Goal: Information Seeking & Learning: Find specific fact

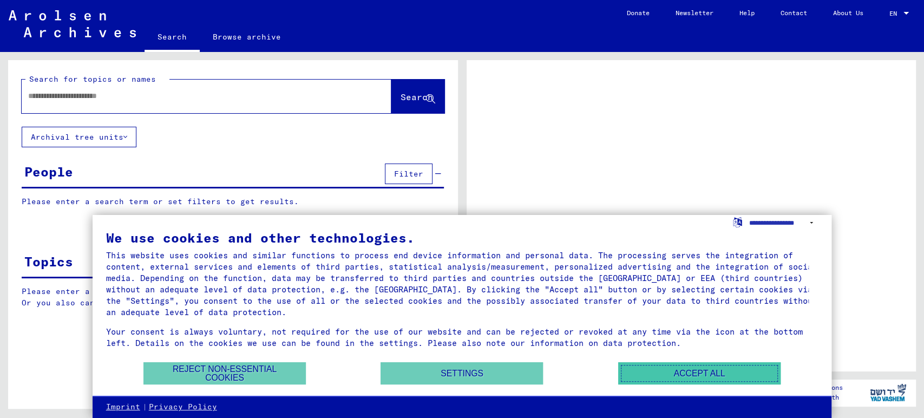
click at [682, 375] on button "Accept all" at bounding box center [699, 373] width 162 height 22
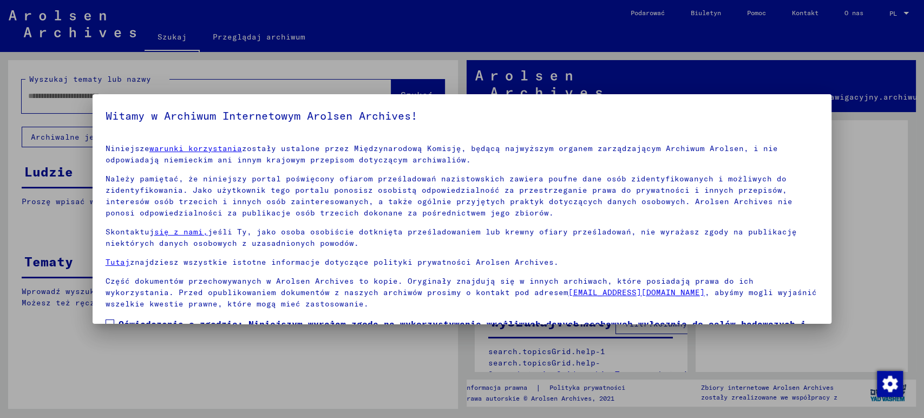
scroll to position [70, 0]
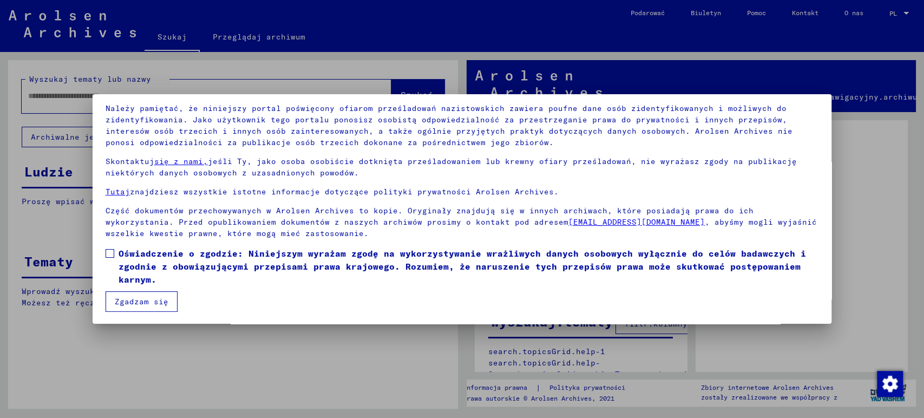
click at [212, 257] on font "Oświadczenie o zgodzie: Niniejszym wyrażam zgodę na wykorzystywanie wrażliwych …" at bounding box center [462, 266] width 687 height 37
click at [160, 300] on font "Zgadzam się" at bounding box center [142, 302] width 54 height 10
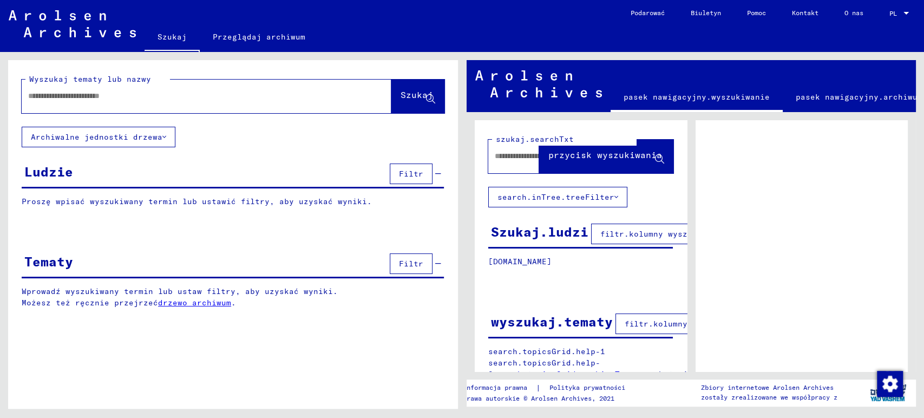
click at [412, 177] on font "Filtr" at bounding box center [411, 174] width 24 height 10
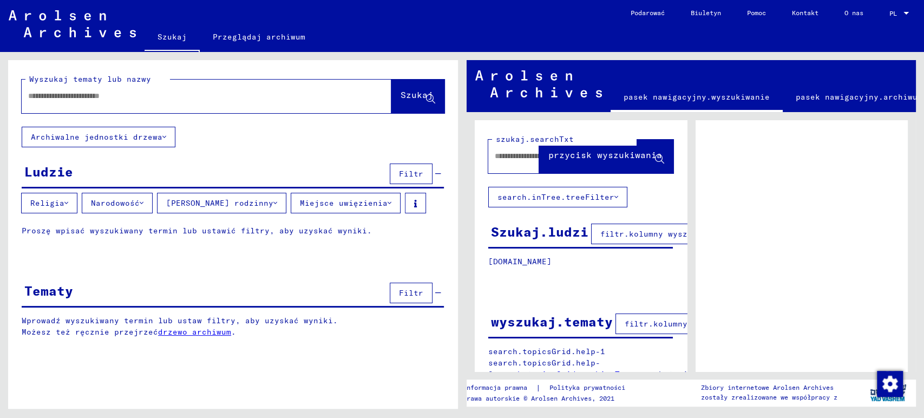
click at [177, 90] on input "text" at bounding box center [196, 95] width 337 height 11
click at [706, 213] on div at bounding box center [801, 275] width 212 height 311
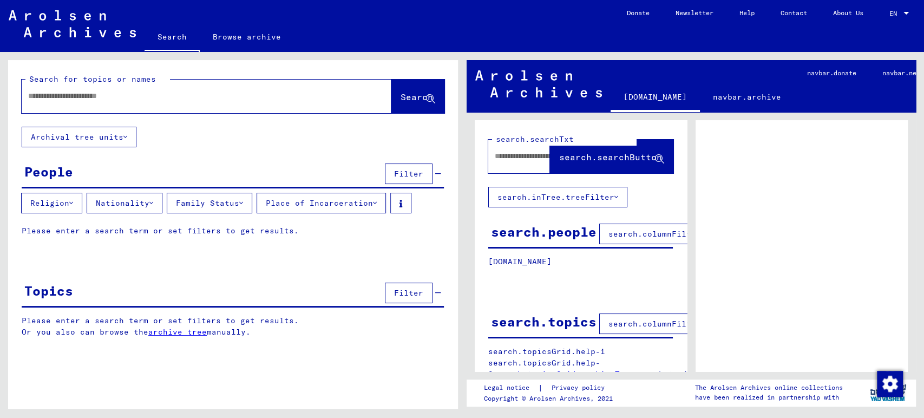
click at [695, 269] on div at bounding box center [801, 275] width 212 height 311
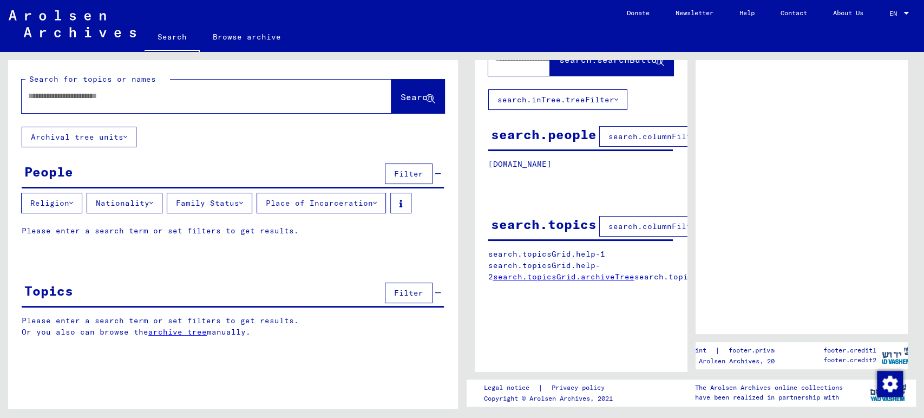
scroll to position [0, 0]
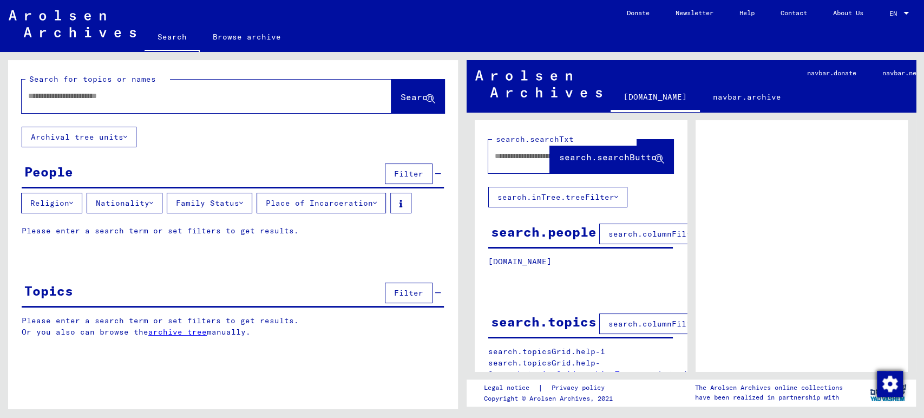
click at [889, 385] on img "Change consent" at bounding box center [890, 384] width 26 height 26
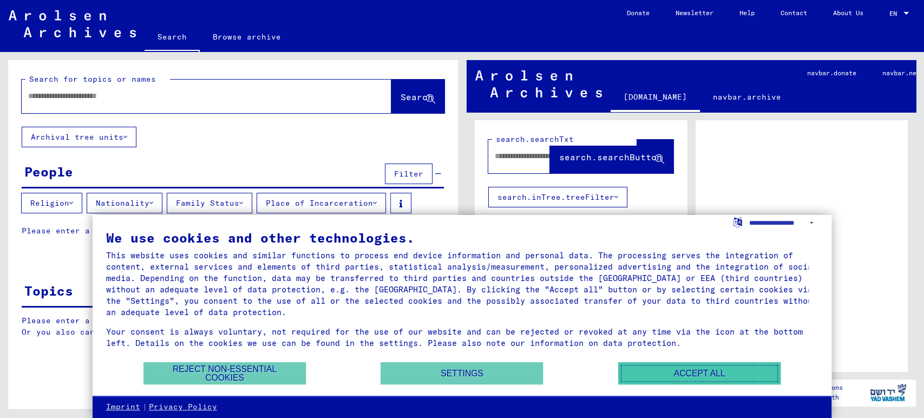
click at [695, 371] on button "Accept all" at bounding box center [699, 373] width 162 height 22
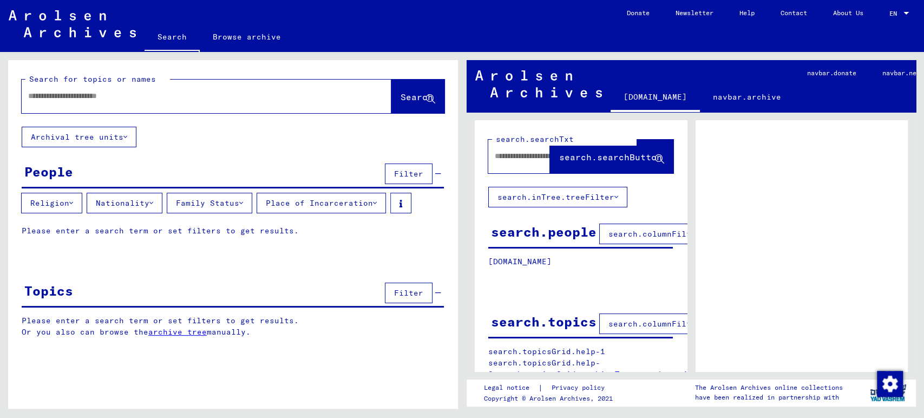
click at [121, 98] on input "text" at bounding box center [196, 95] width 337 height 11
click at [122, 94] on input "text" at bounding box center [196, 95] width 337 height 11
type input "**********"
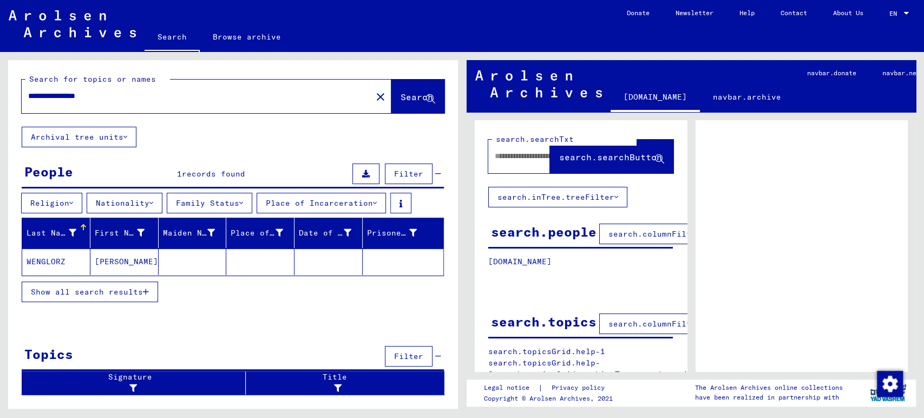
click at [50, 254] on mat-cell "WENGLORZ" at bounding box center [56, 261] width 68 height 27
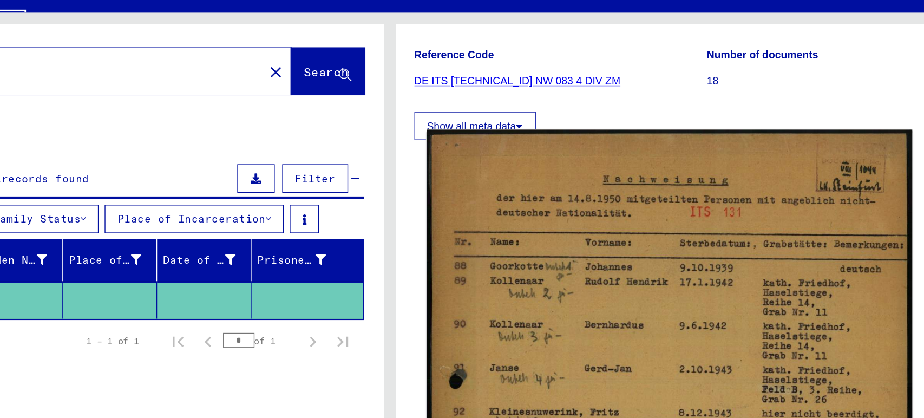
scroll to position [133, 0]
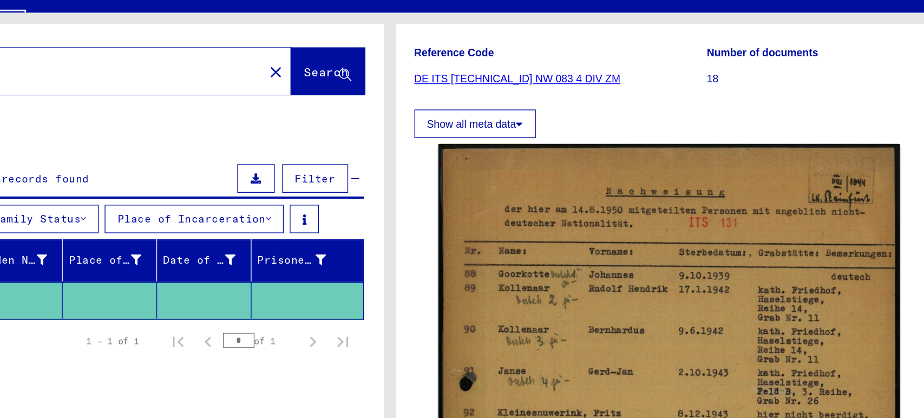
click at [541, 95] on link "DE ITS [TECHNICAL_ID] NW 083 4 DIV ZM" at bounding box center [554, 99] width 149 height 9
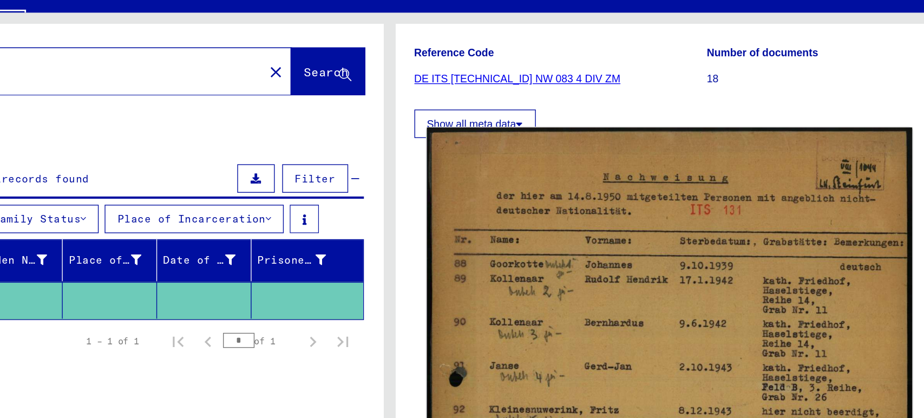
scroll to position [141, 0]
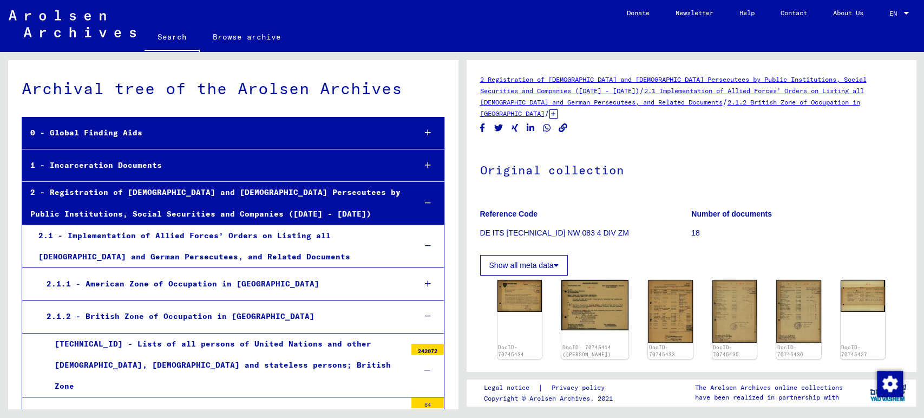
scroll to position [4302, 0]
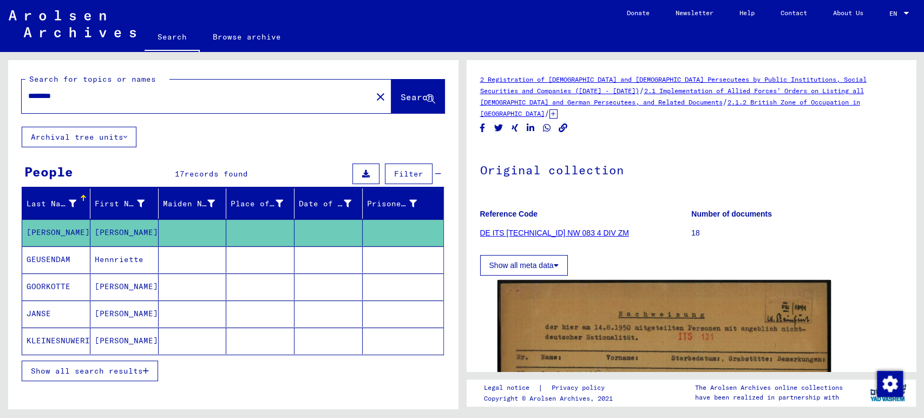
scroll to position [59, 0]
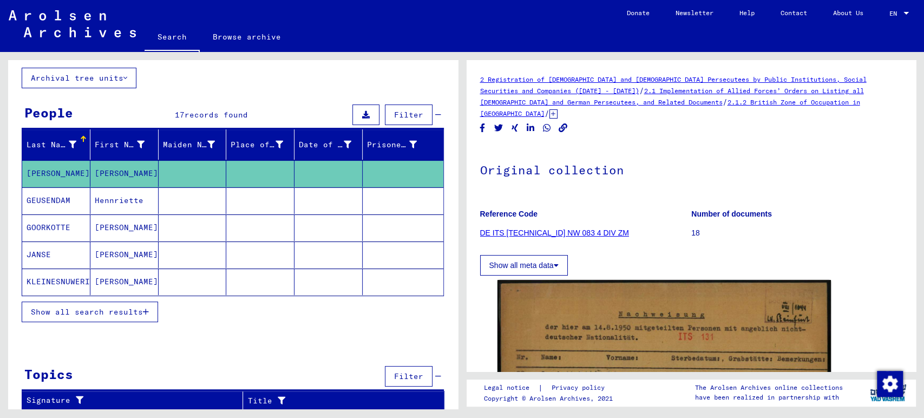
type input "**********"
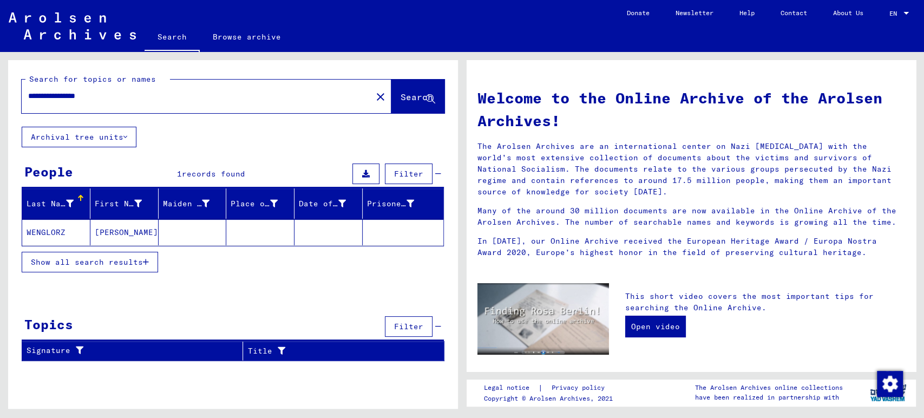
click at [65, 229] on mat-cell "WENGLORZ" at bounding box center [56, 232] width 68 height 26
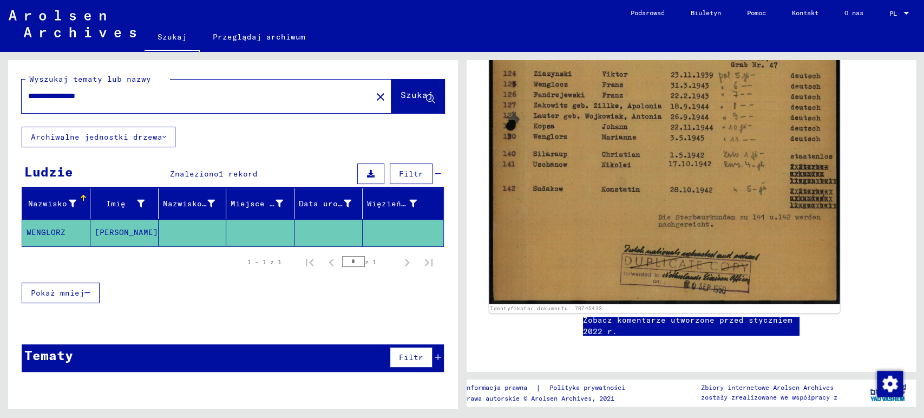
scroll to position [589, 0]
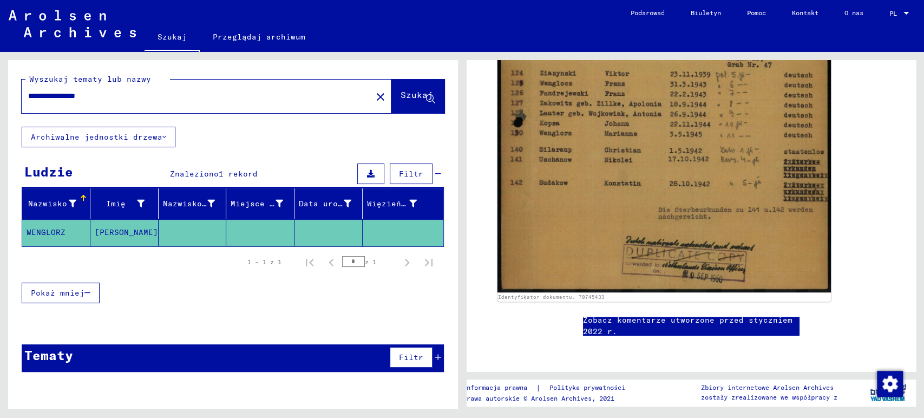
click at [720, 315] on font "Zobacz komentarze utworzone przed styczniem 2022 r." at bounding box center [687, 325] width 209 height 21
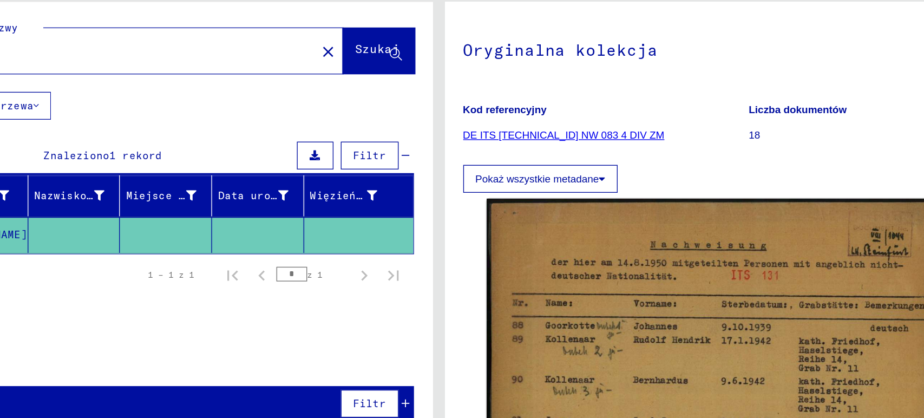
scroll to position [74, 0]
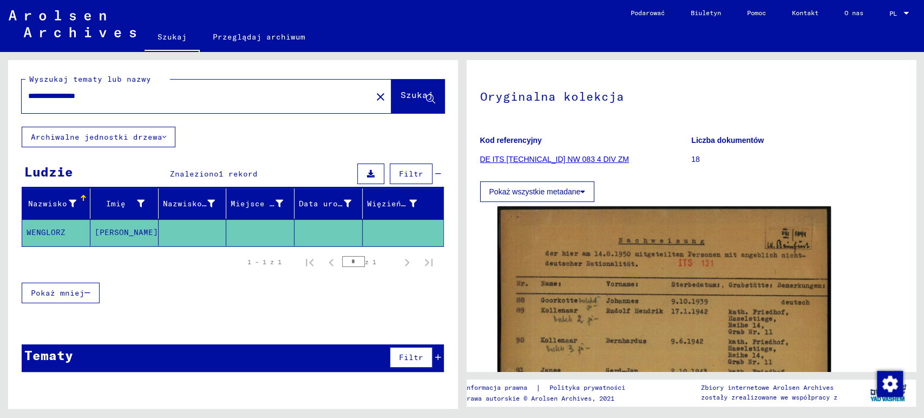
click at [515, 187] on font "Pokaż wszystkie metadane" at bounding box center [534, 191] width 91 height 9
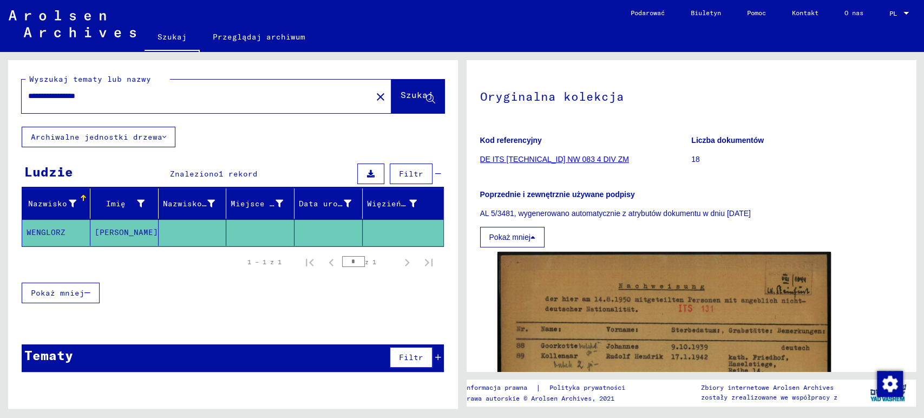
click at [519, 158] on font "DE ITS [TECHNICAL_ID] NW 083 4 DIV ZM" at bounding box center [554, 159] width 149 height 9
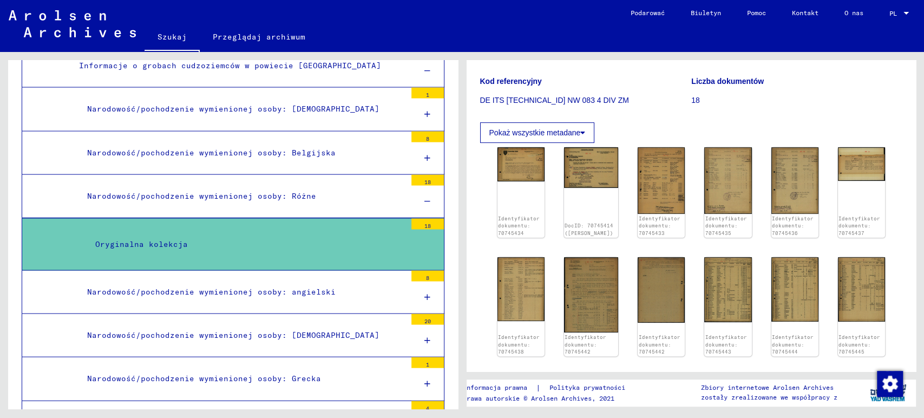
scroll to position [143, 0]
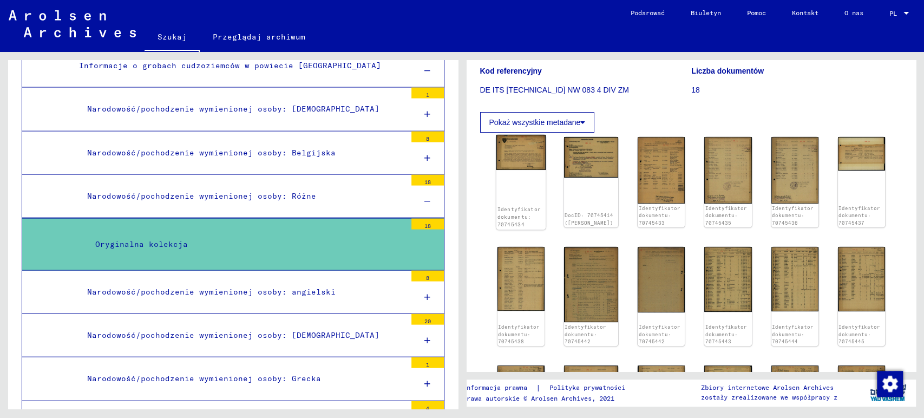
click at [515, 155] on img at bounding box center [521, 152] width 50 height 35
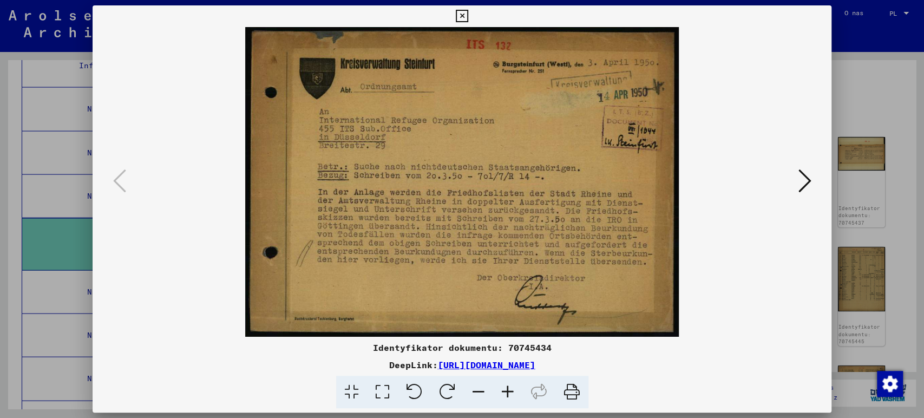
click at [804, 183] on icon at bounding box center [804, 181] width 13 height 26
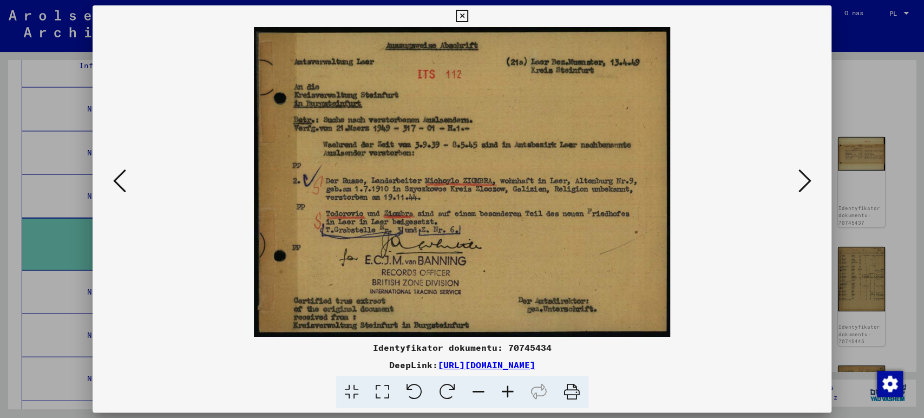
click at [804, 183] on icon at bounding box center [804, 181] width 13 height 26
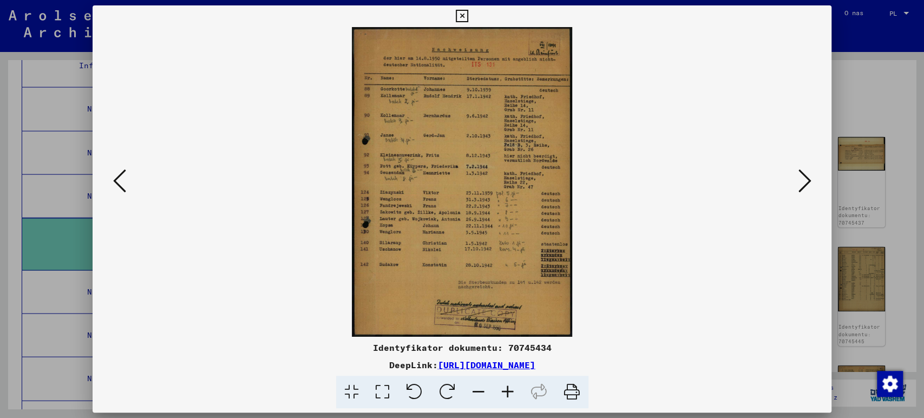
click at [804, 183] on icon at bounding box center [804, 181] width 13 height 26
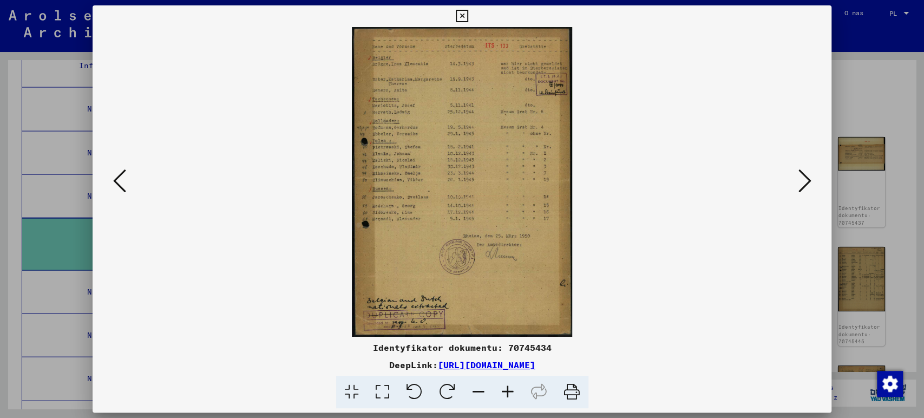
click at [804, 183] on icon at bounding box center [804, 181] width 13 height 26
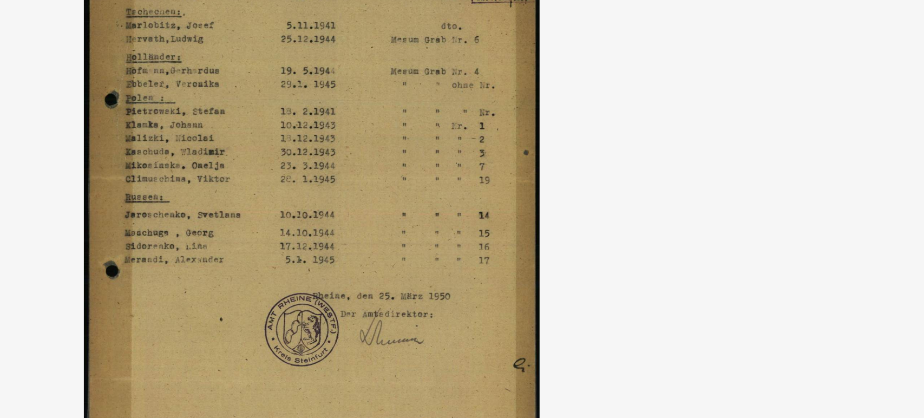
scroll to position [0, 0]
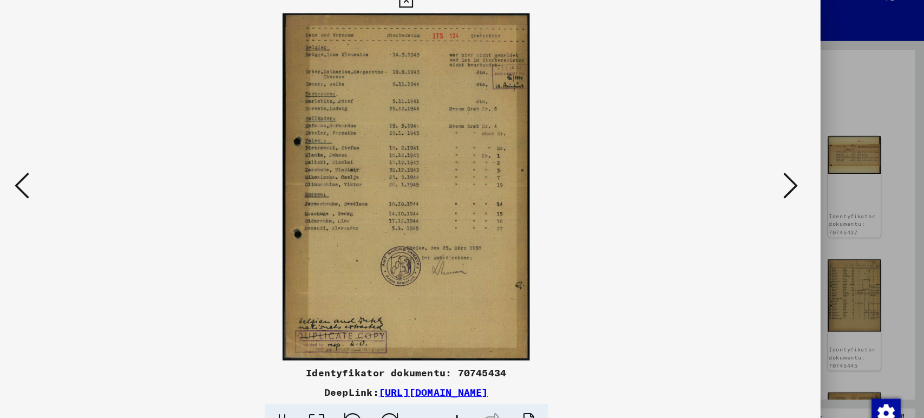
click at [111, 179] on button at bounding box center [119, 181] width 19 height 31
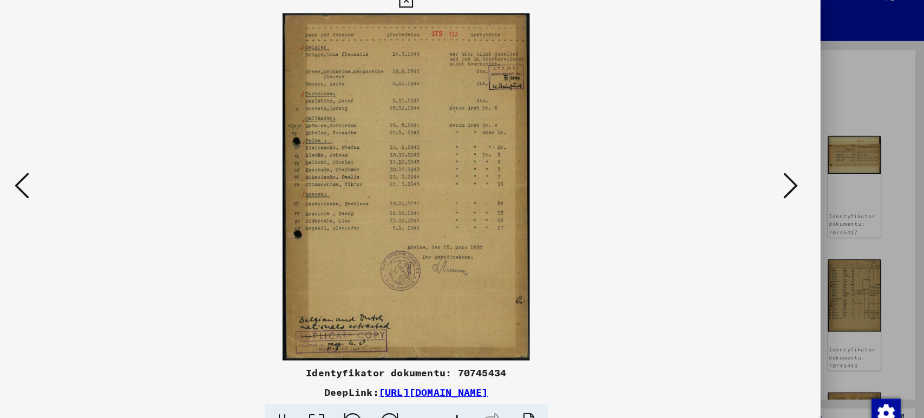
click at [119, 181] on icon at bounding box center [119, 181] width 13 height 26
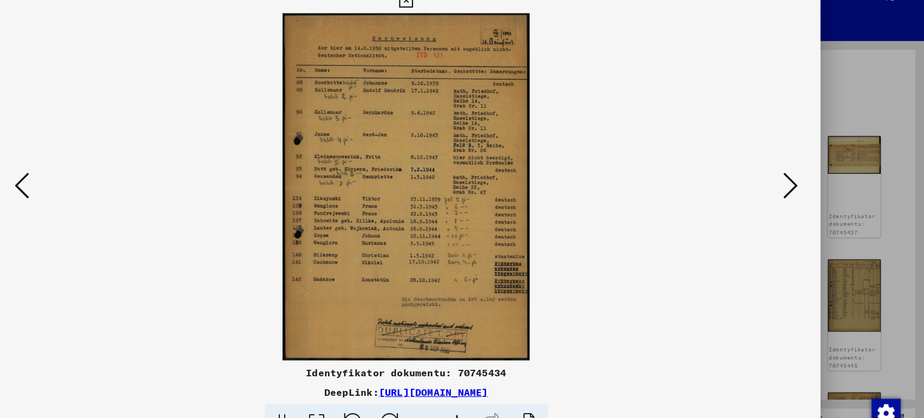
click at [119, 181] on icon at bounding box center [119, 181] width 13 height 26
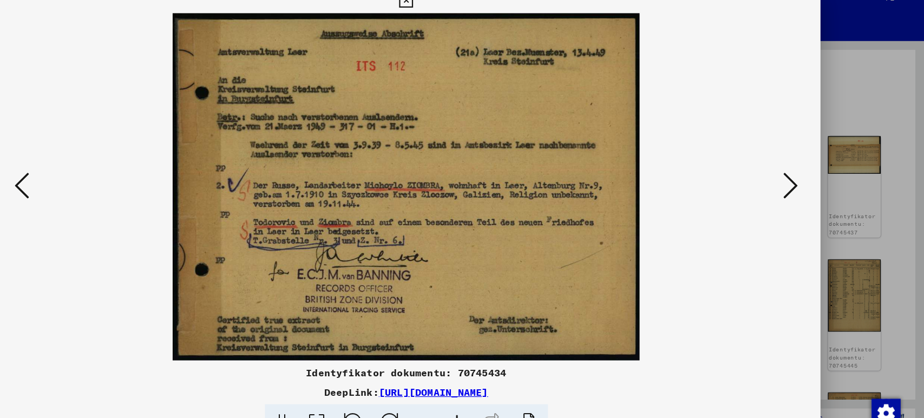
click at [119, 181] on icon at bounding box center [119, 181] width 13 height 26
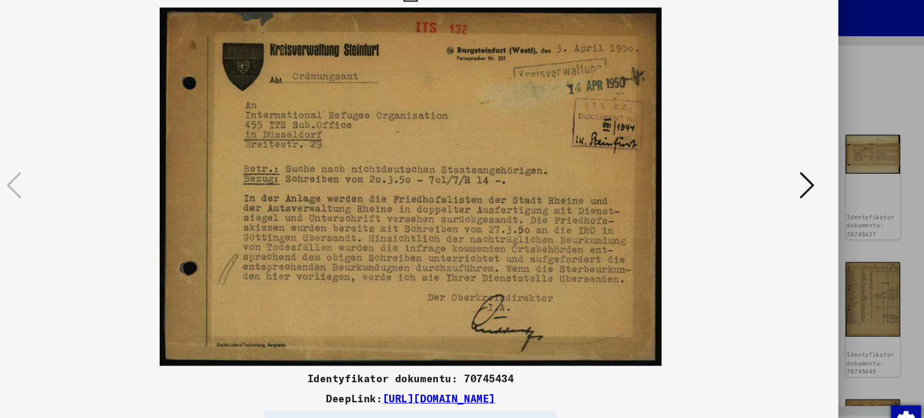
click at [800, 185] on icon at bounding box center [804, 181] width 13 height 26
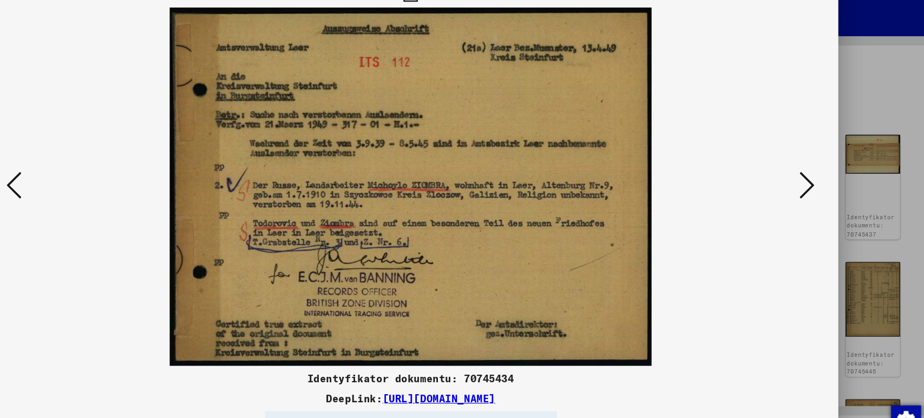
click at [794, 180] on img at bounding box center [462, 182] width 666 height 310
click at [811, 179] on button at bounding box center [803, 181] width 19 height 31
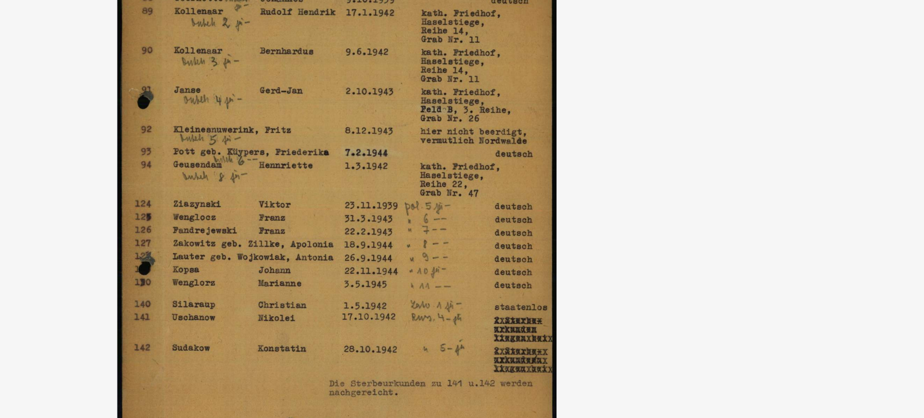
click at [471, 173] on img at bounding box center [462, 182] width 666 height 310
click at [472, 177] on img at bounding box center [462, 182] width 666 height 310
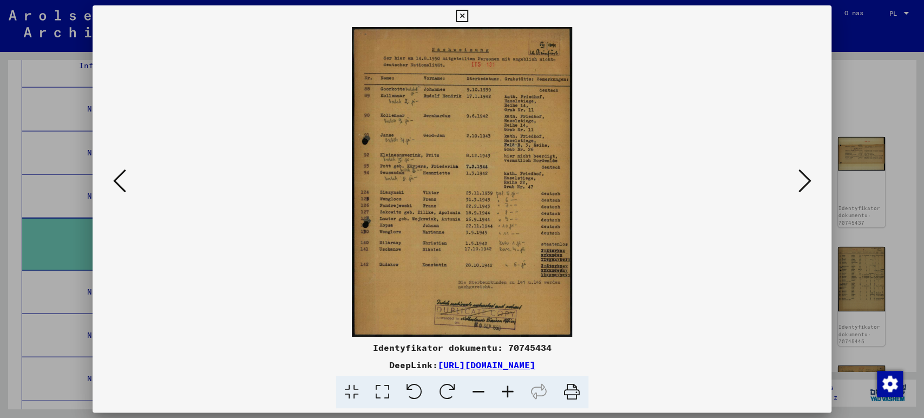
click at [799, 185] on icon at bounding box center [804, 181] width 13 height 26
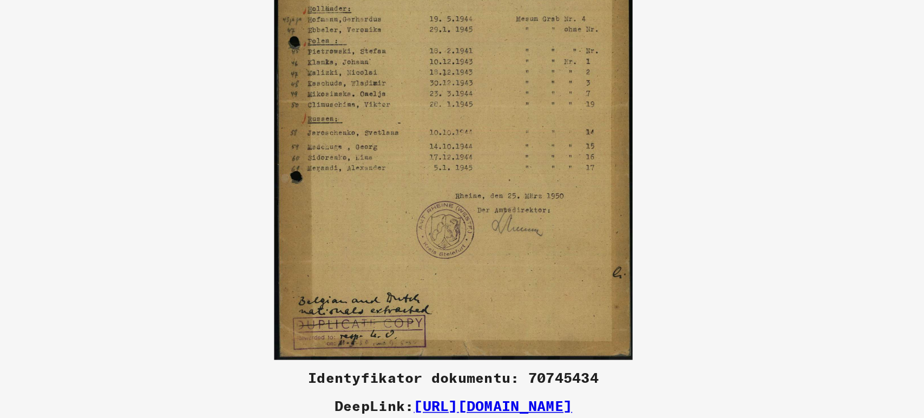
drag, startPoint x: 450, startPoint y: 225, endPoint x: 443, endPoint y: 330, distance: 104.7
click at [443, 330] on img at bounding box center [462, 182] width 666 height 310
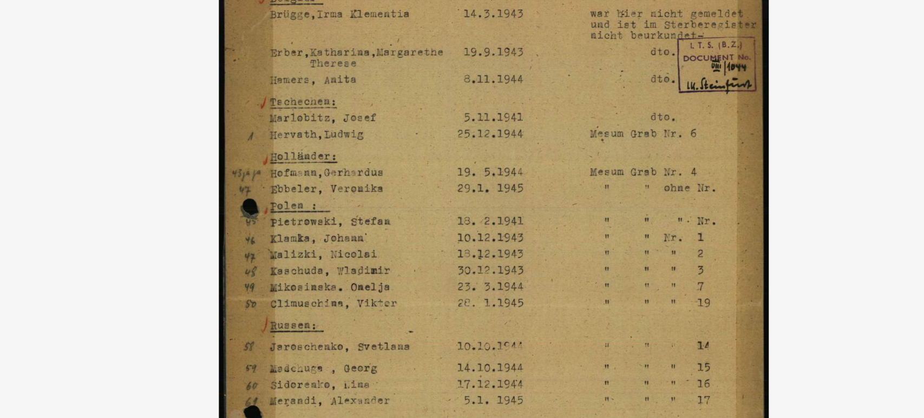
drag, startPoint x: 492, startPoint y: 148, endPoint x: 422, endPoint y: 183, distance: 78.4
click at [422, 183] on img at bounding box center [462, 182] width 666 height 310
drag, startPoint x: 524, startPoint y: 144, endPoint x: 488, endPoint y: 157, distance: 39.2
click at [488, 157] on img at bounding box center [462, 182] width 666 height 310
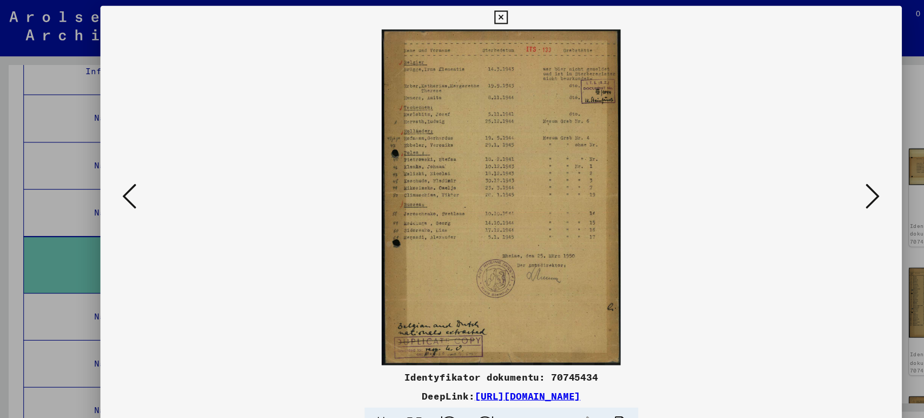
click at [795, 180] on button at bounding box center [803, 181] width 19 height 31
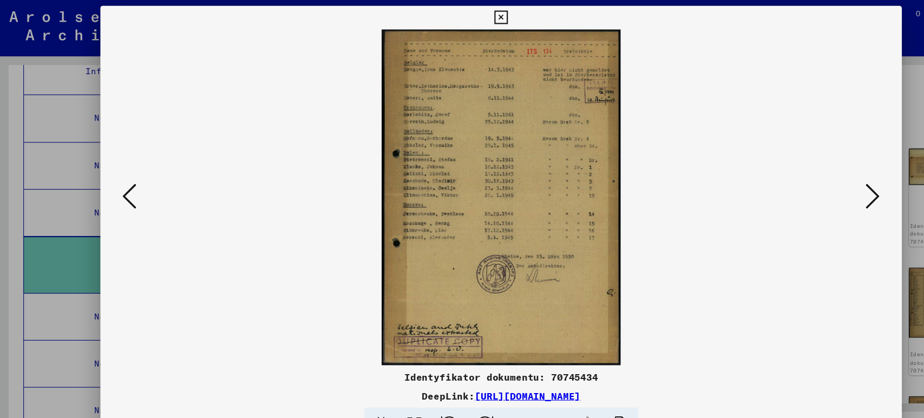
click at [798, 180] on icon at bounding box center [804, 181] width 13 height 26
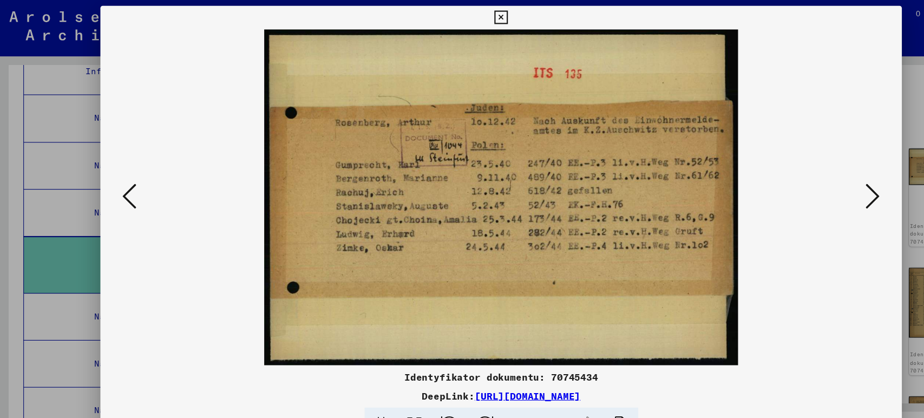
click at [798, 180] on icon at bounding box center [804, 181] width 13 height 26
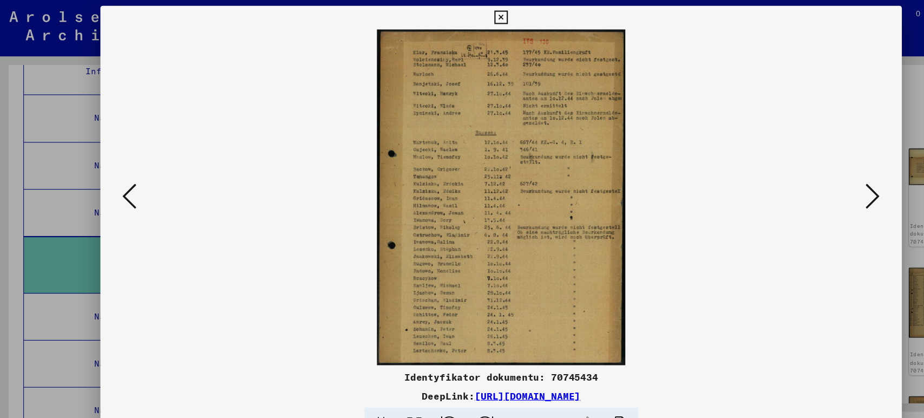
click at [798, 180] on icon at bounding box center [804, 181] width 13 height 26
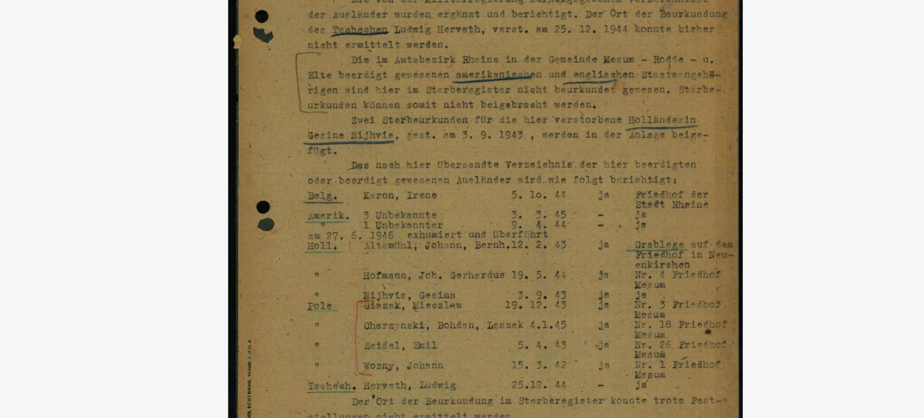
drag, startPoint x: 461, startPoint y: 207, endPoint x: 449, endPoint y: 279, distance: 72.9
click at [449, 279] on img at bounding box center [462, 182] width 666 height 310
